Goal: Information Seeking & Learning: Learn about a topic

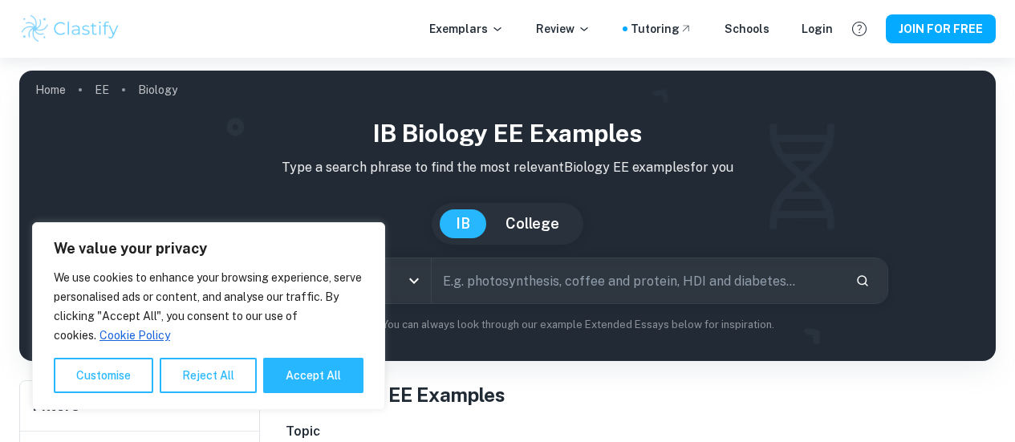
scroll to position [35, 0]
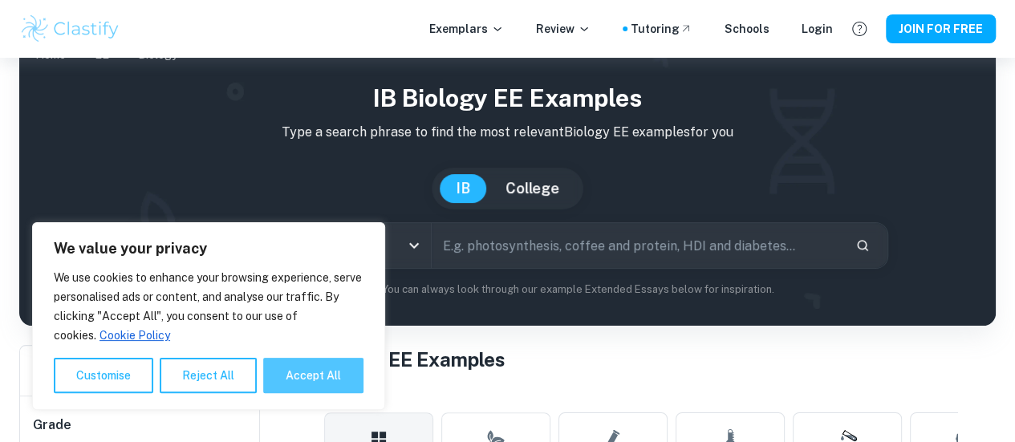
click at [292, 377] on button "Accept All" at bounding box center [313, 375] width 100 height 35
checkbox input "true"
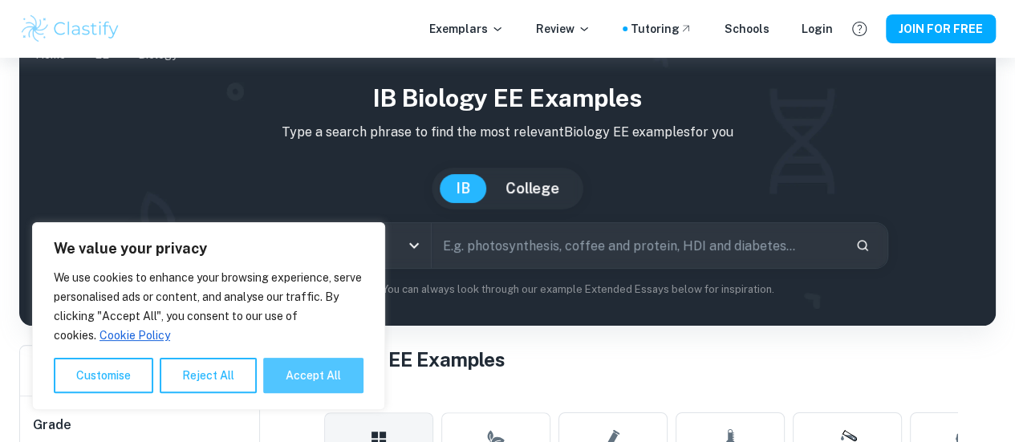
checkbox input "true"
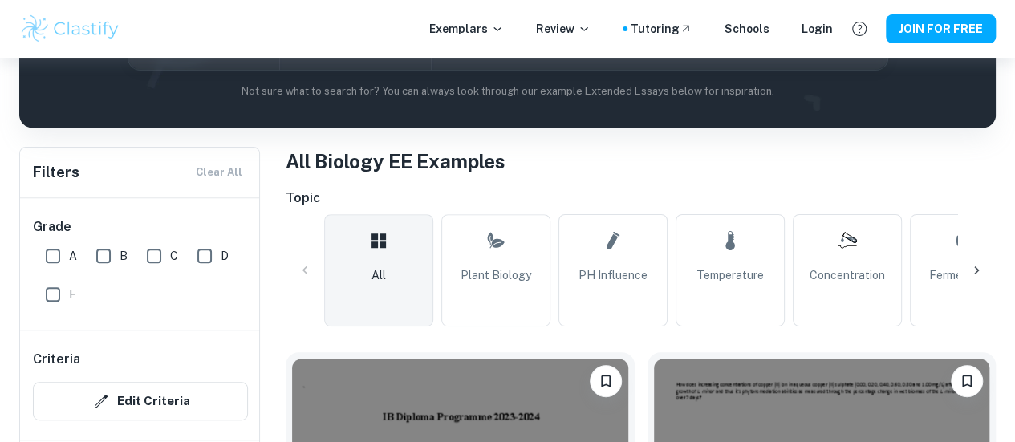
scroll to position [0, 0]
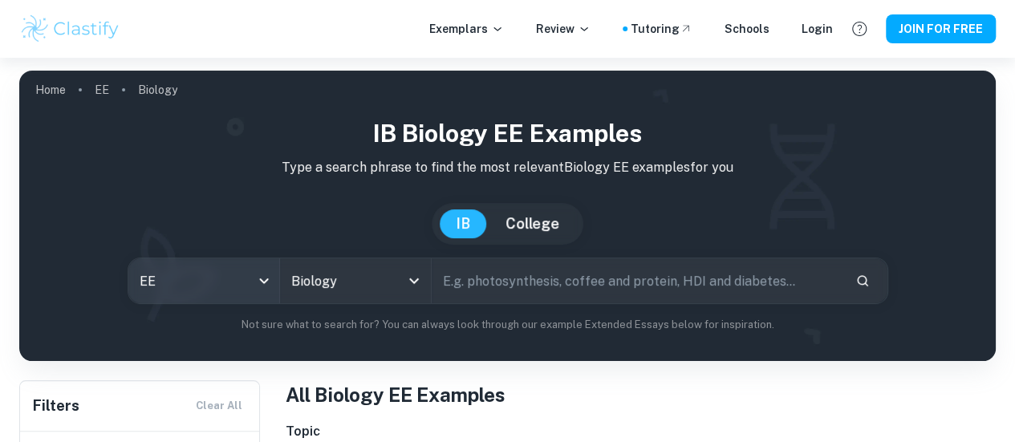
click at [267, 279] on body "We value your privacy We use cookies to enhance your browsing experience, serve…" at bounding box center [507, 279] width 1015 height 442
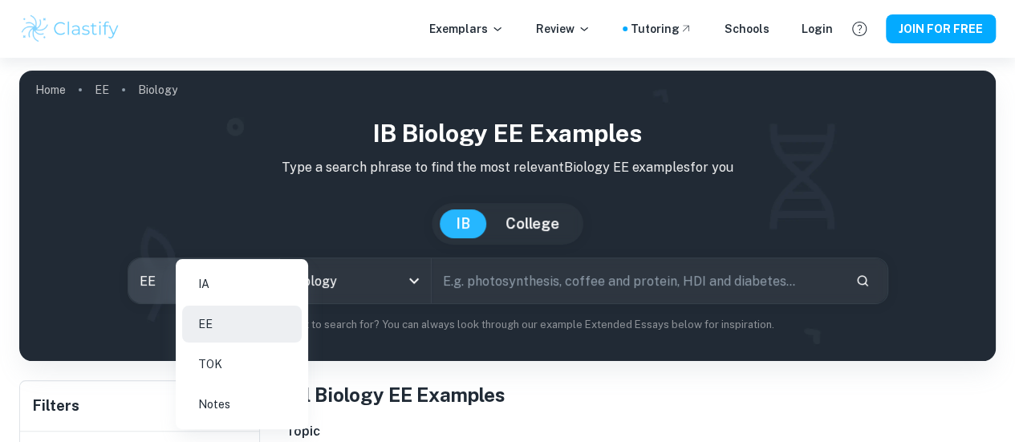
click at [225, 285] on li "IA" at bounding box center [242, 284] width 120 height 37
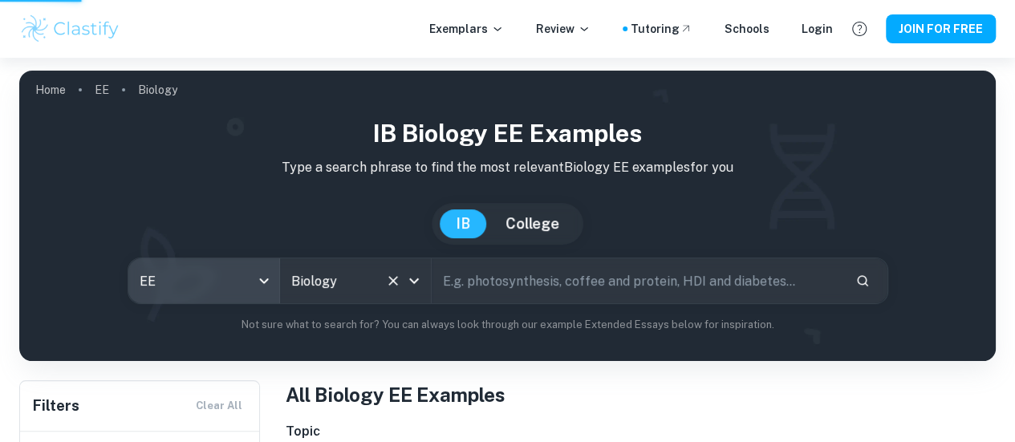
click at [344, 290] on input "Biology" at bounding box center [332, 281] width 91 height 30
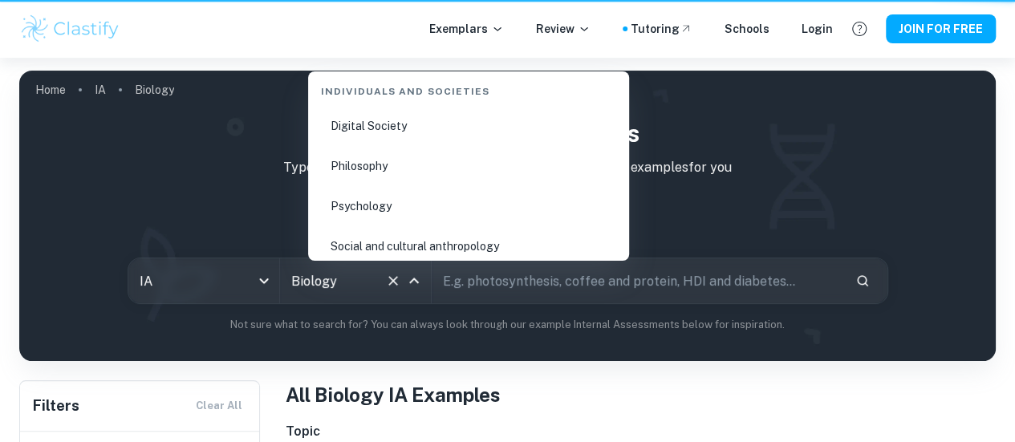
scroll to position [2393, 0]
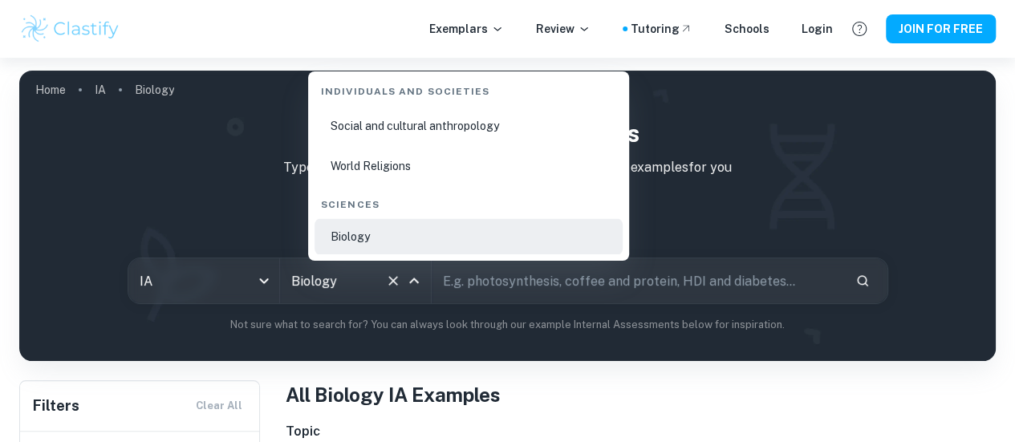
click at [352, 280] on input "Biology" at bounding box center [332, 281] width 91 height 30
type input "q"
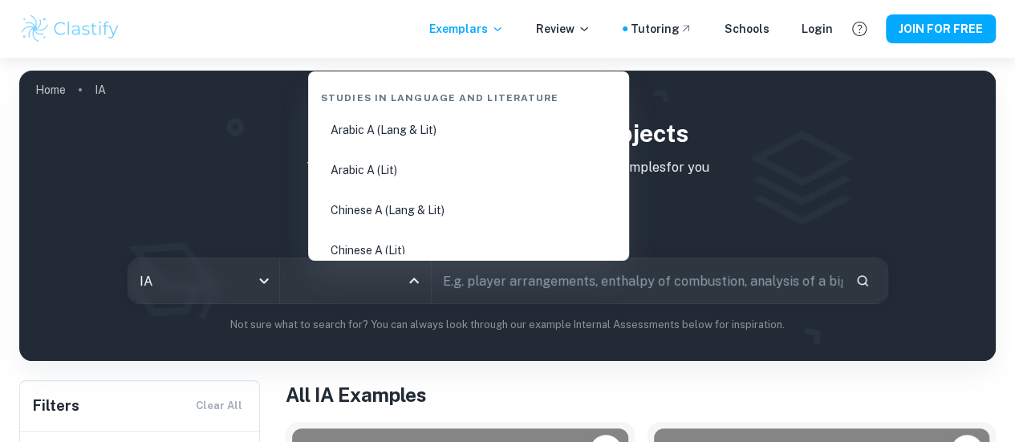
click at [352, 282] on input "All Subjects" at bounding box center [343, 281] width 112 height 30
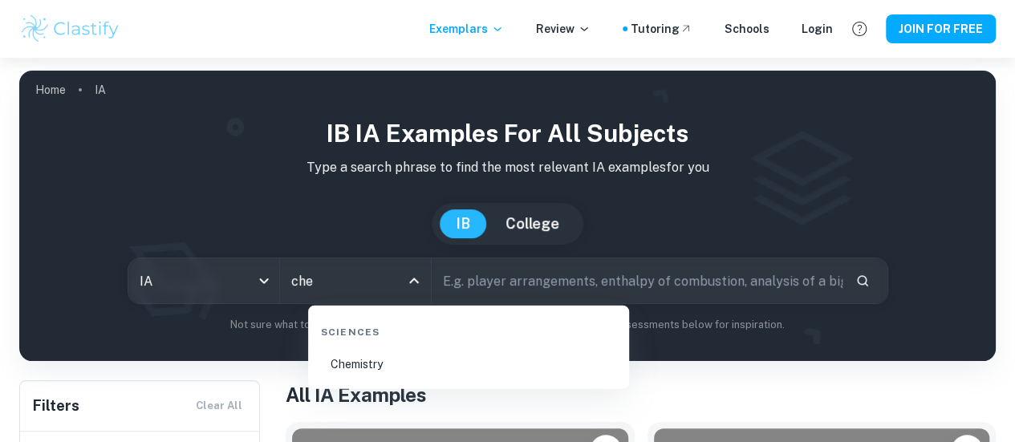
click at [400, 360] on li "Chemistry" at bounding box center [469, 364] width 308 height 37
type input "Chemistry"
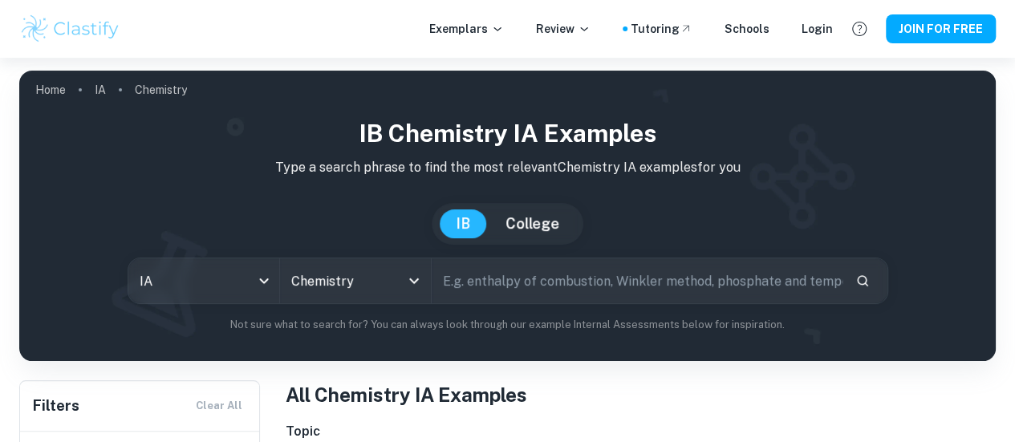
scroll to position [75, 0]
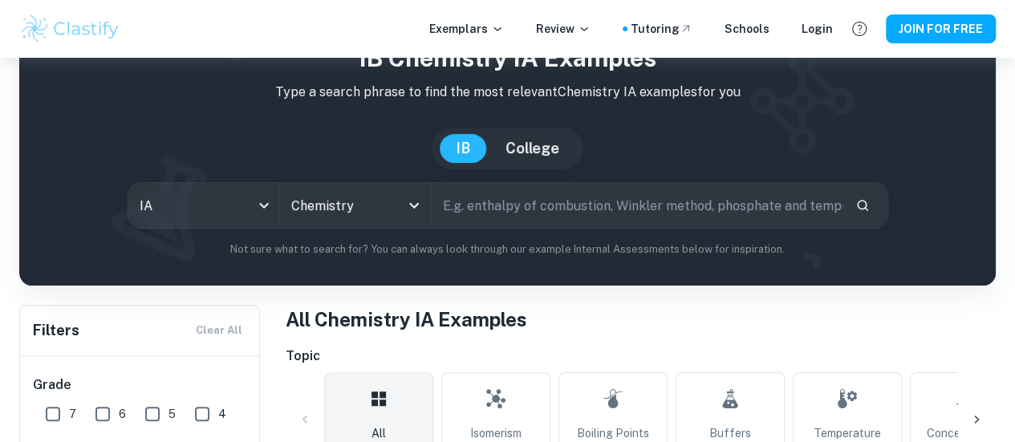
click at [517, 206] on input "text" at bounding box center [637, 205] width 411 height 45
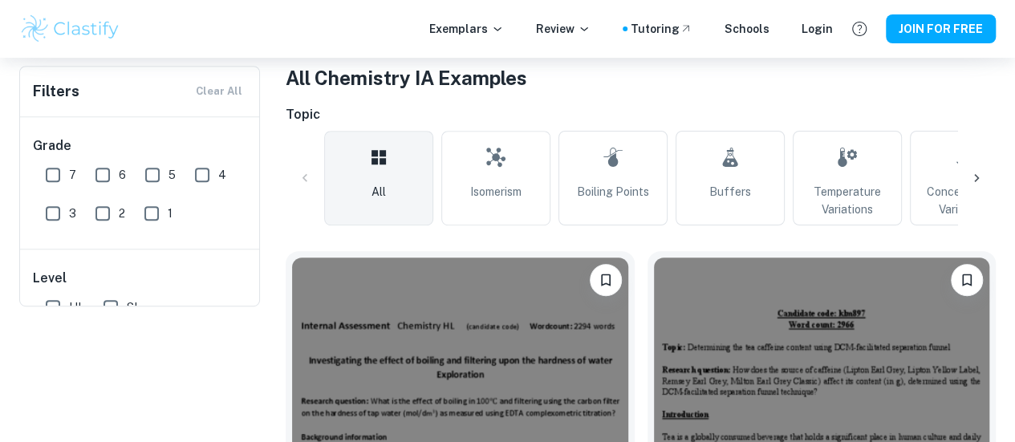
scroll to position [0, 0]
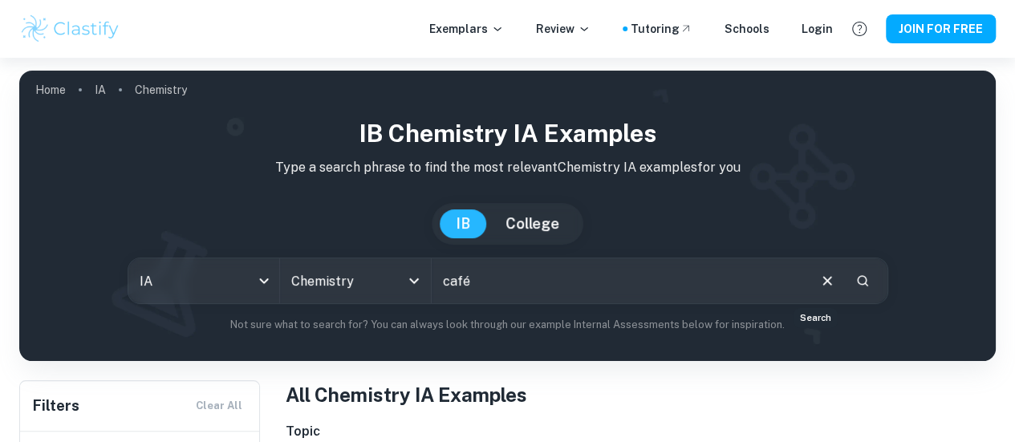
type input "café"
click at [857, 279] on icon "Search" at bounding box center [862, 280] width 11 height 11
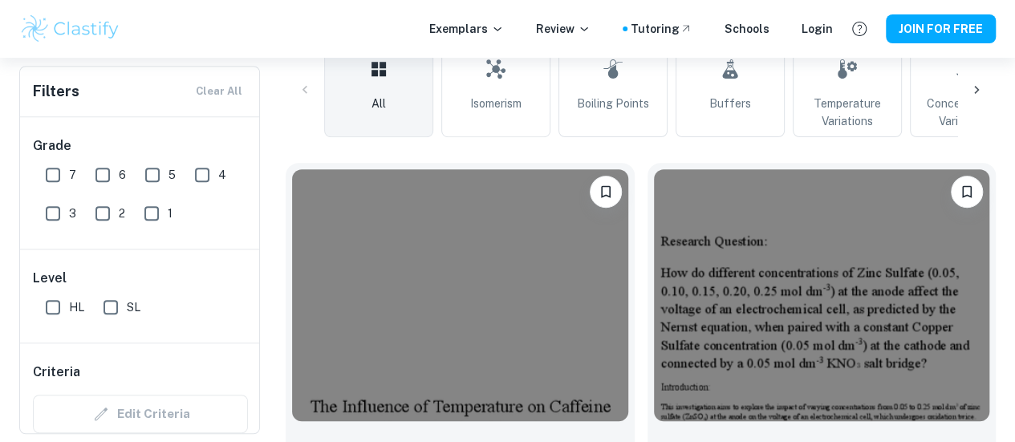
scroll to position [406, 0]
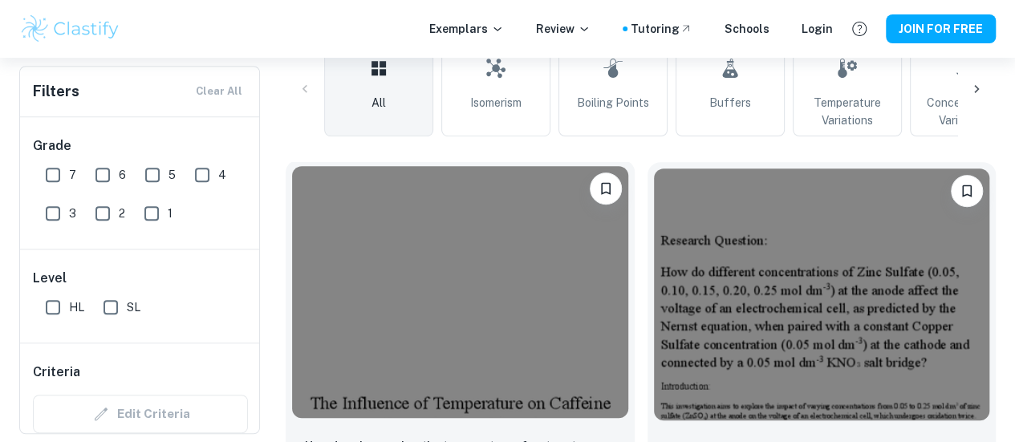
click at [462, 276] on img at bounding box center [460, 292] width 336 height 252
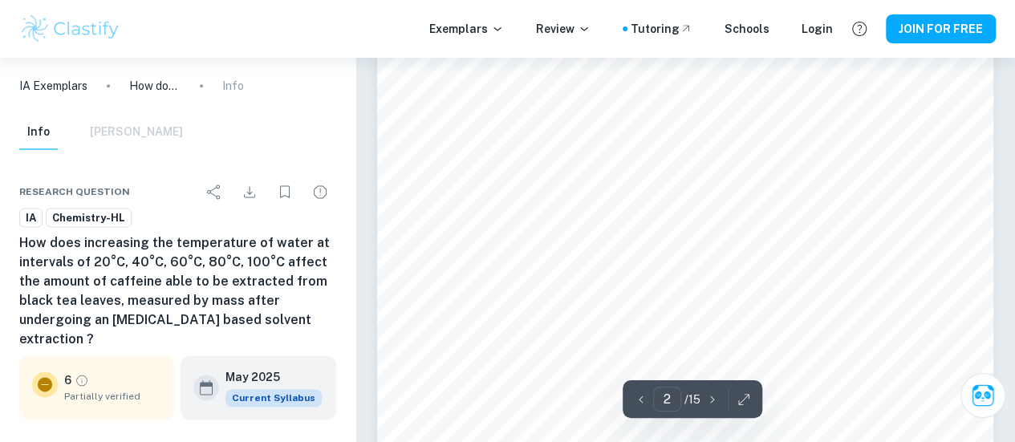
type input "1"
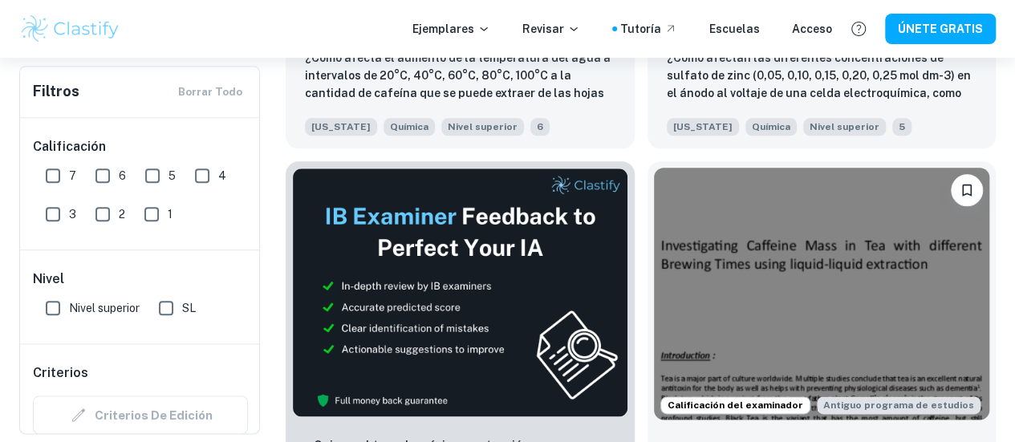
scroll to position [815, 0]
